Goal: Obtain resource: Download file/media

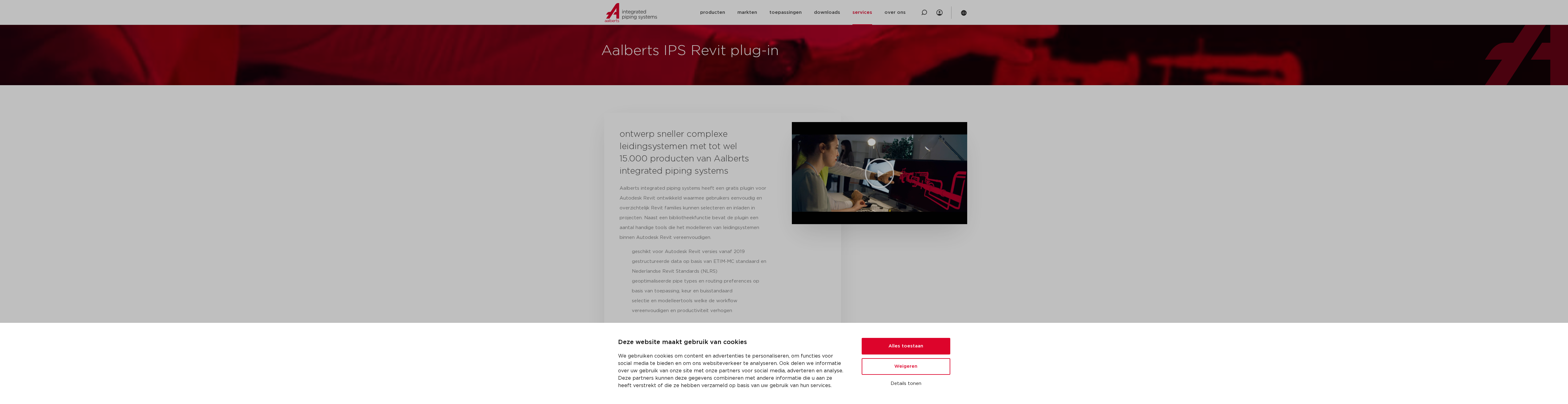
scroll to position [93, 0]
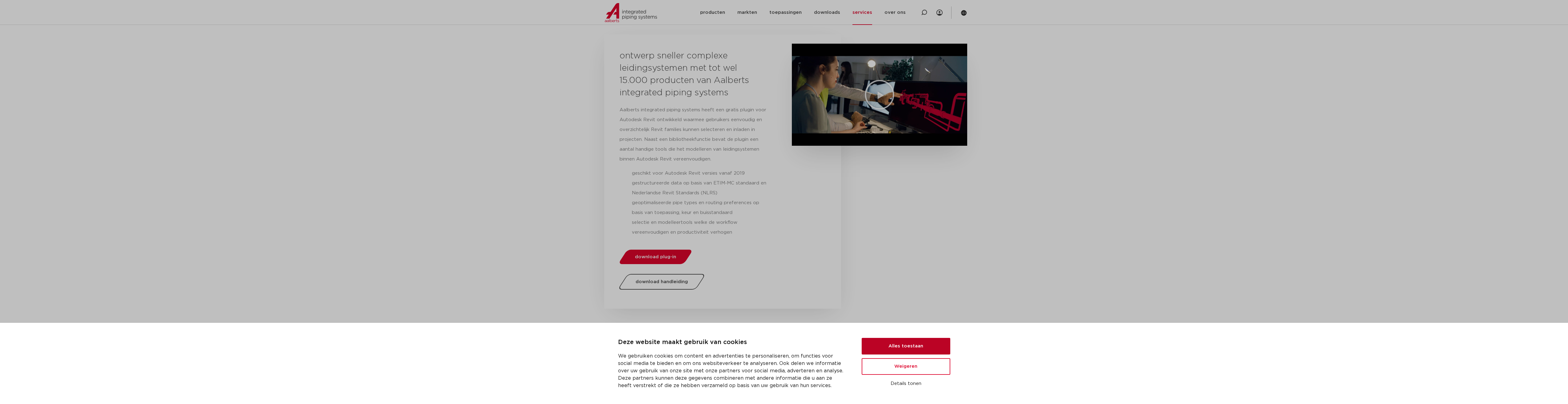
click at [879, 350] on button "Alles toestaan" at bounding box center [906, 346] width 89 height 17
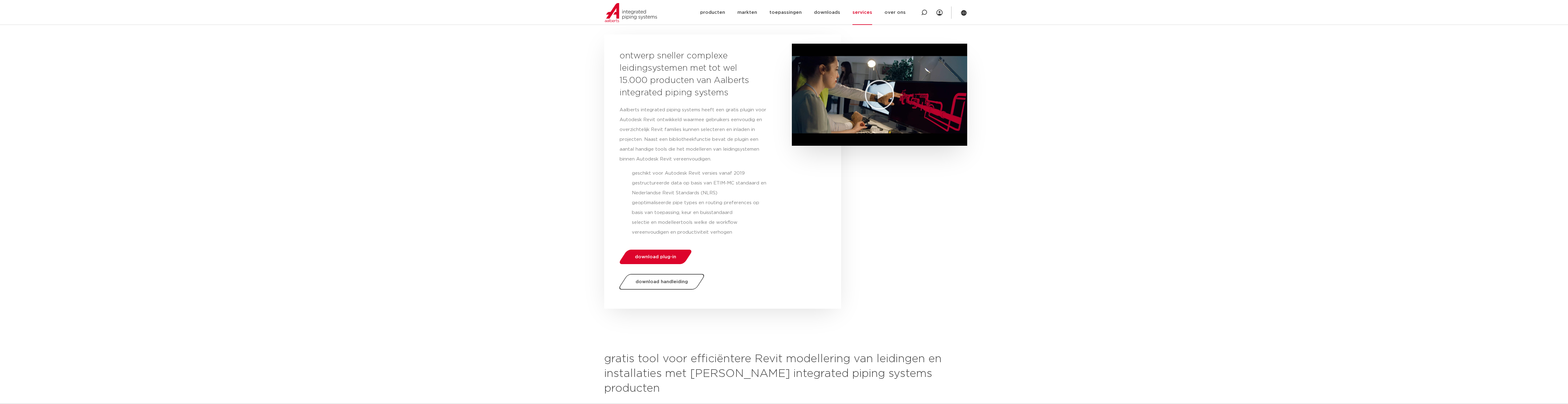
scroll to position [0, 0]
click at [649, 260] on link "download plug-in" at bounding box center [655, 257] width 75 height 14
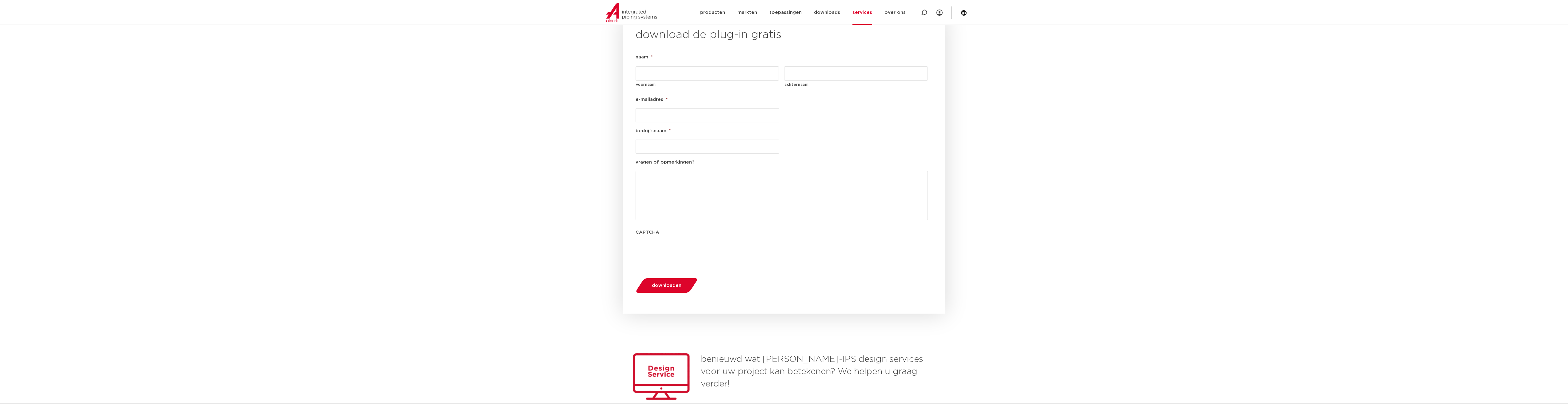
scroll to position [702, 0]
click at [647, 65] on input "voornaam" at bounding box center [707, 72] width 144 height 14
type input "as"
drag, startPoint x: 647, startPoint y: 60, endPoint x: 608, endPoint y: 67, distance: 39.6
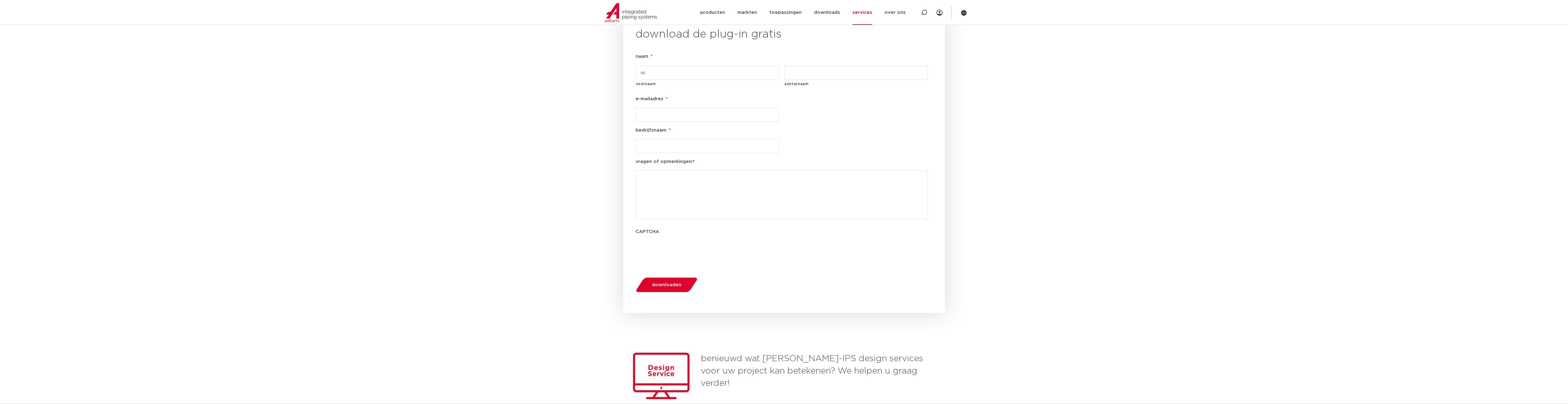
click at [608, 67] on section "download de plug-in gratis naam * as voornaam achternaam e-mailadres * bedrijfs…" at bounding box center [784, 164] width 360 height 299
type input "[PERSON_NAME]"
click at [887, 65] on input "achternaam" at bounding box center [855, 72] width 144 height 14
type input "Palathingal"
click at [664, 108] on input "e-mailadres *" at bounding box center [707, 114] width 144 height 14
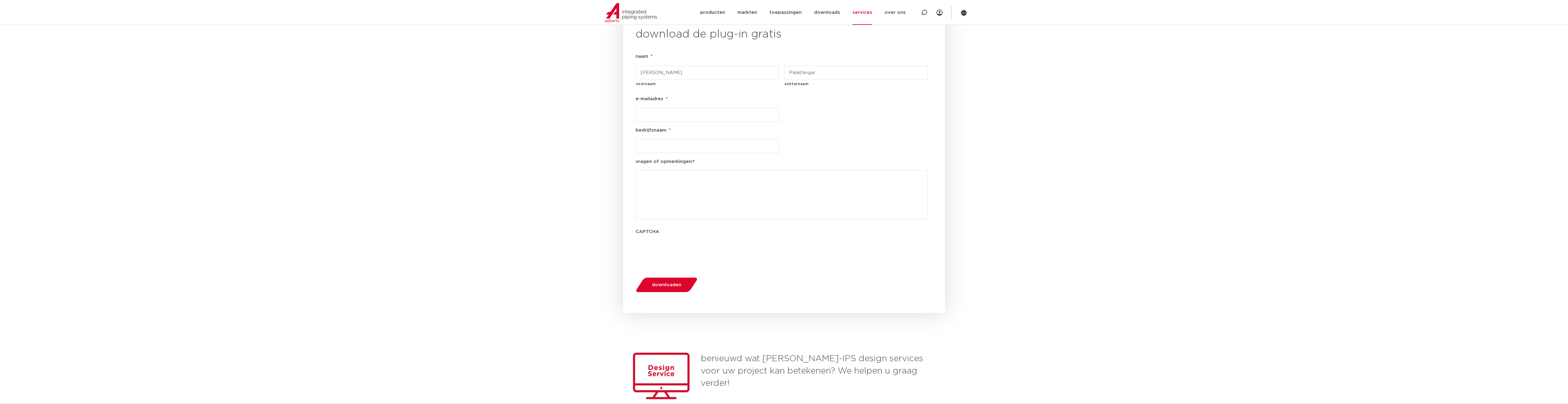
type input "[EMAIL_ADDRESS][DOMAIN_NAME]"
click at [670, 139] on input "bedrijfsnaam *" at bounding box center [707, 146] width 144 height 14
type input "Warmtebouw"
click at [655, 277] on button "downloaden" at bounding box center [667, 284] width 66 height 16
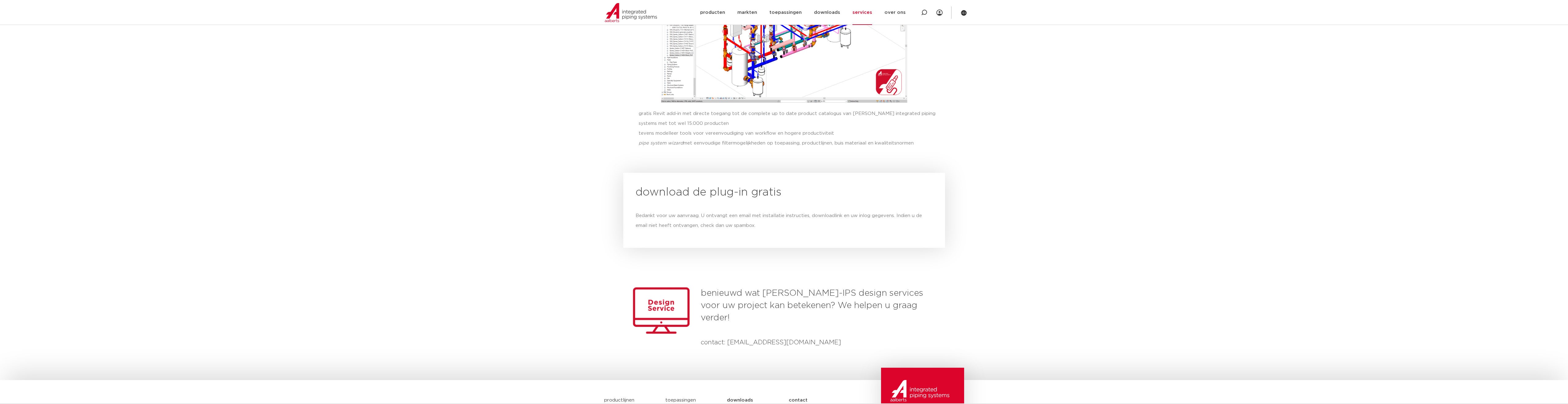
scroll to position [543, 0]
